Goal: Task Accomplishment & Management: Manage account settings

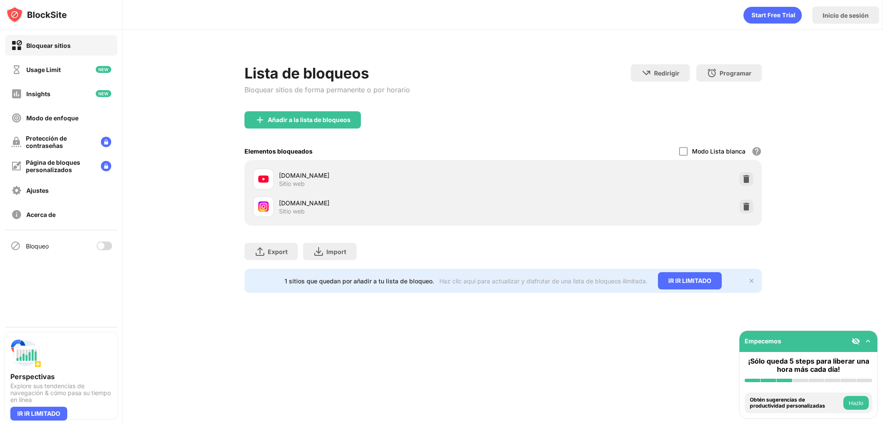
drag, startPoint x: 94, startPoint y: 241, endPoint x: 107, endPoint y: 246, distance: 13.9
click at [96, 242] on div "Bloqueo" at bounding box center [61, 245] width 112 height 21
click at [107, 246] on div at bounding box center [105, 245] width 16 height 9
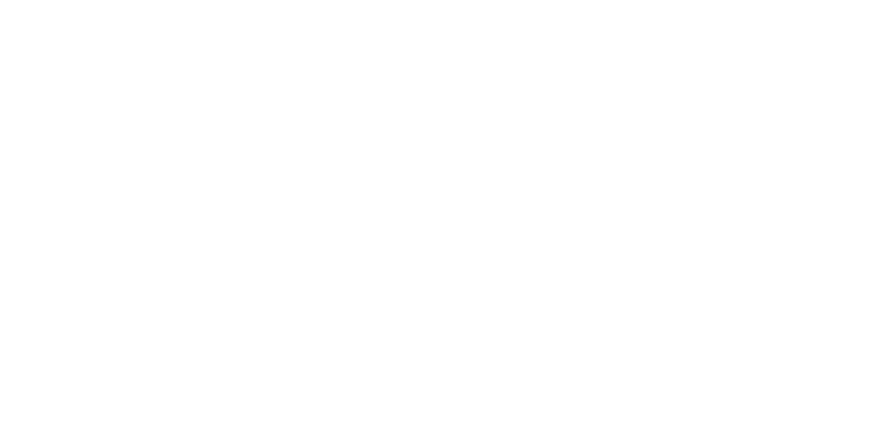
click at [272, 3] on html at bounding box center [441, 1] width 883 height 3
